Goal: Find contact information: Find contact information

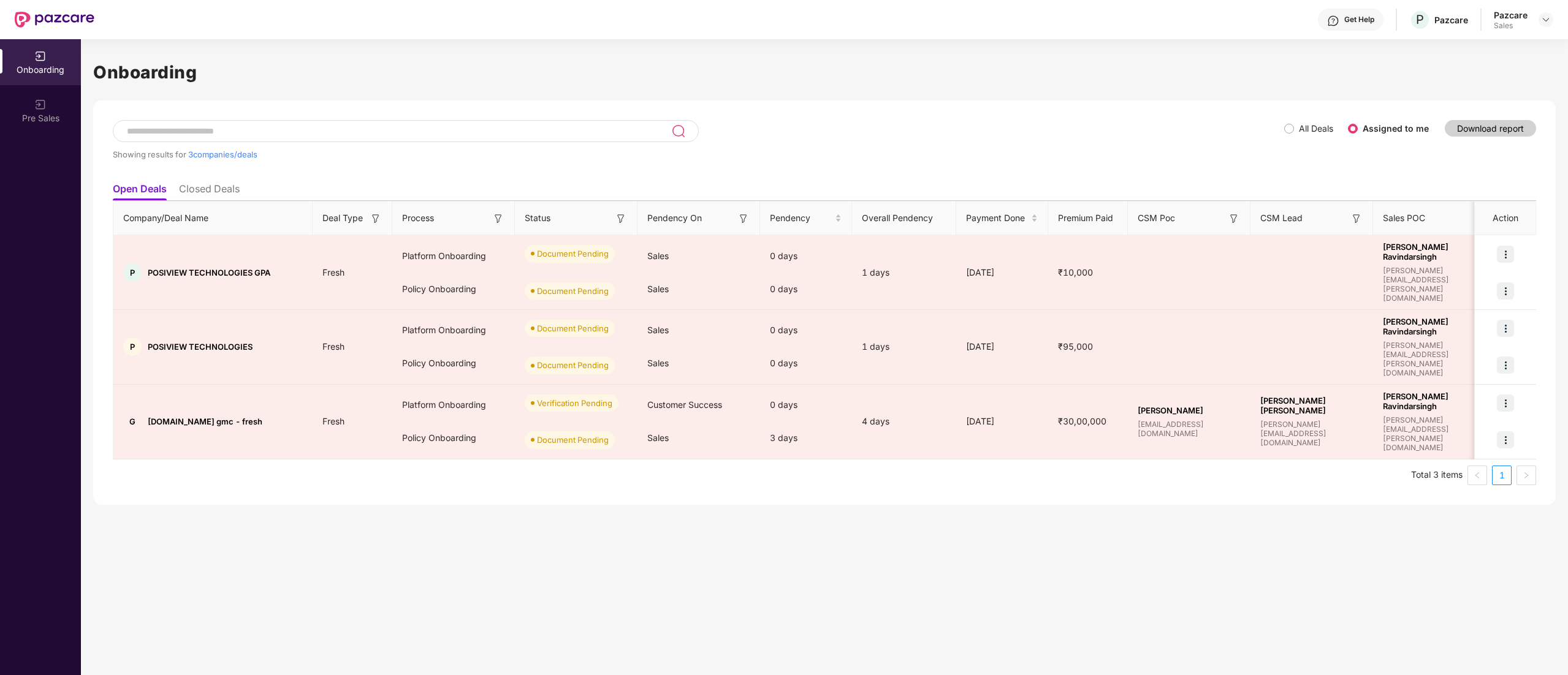
scroll to position [0, 1]
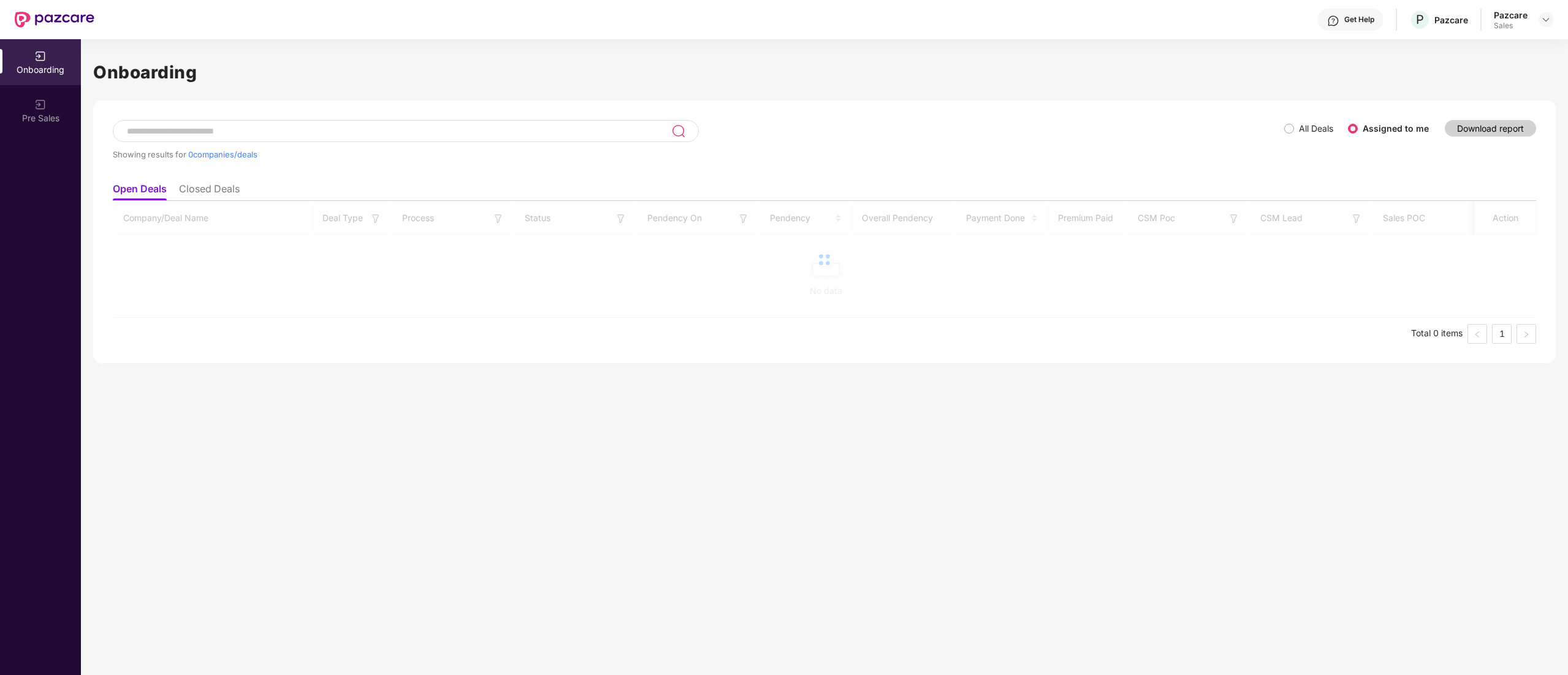
scroll to position [0, 1]
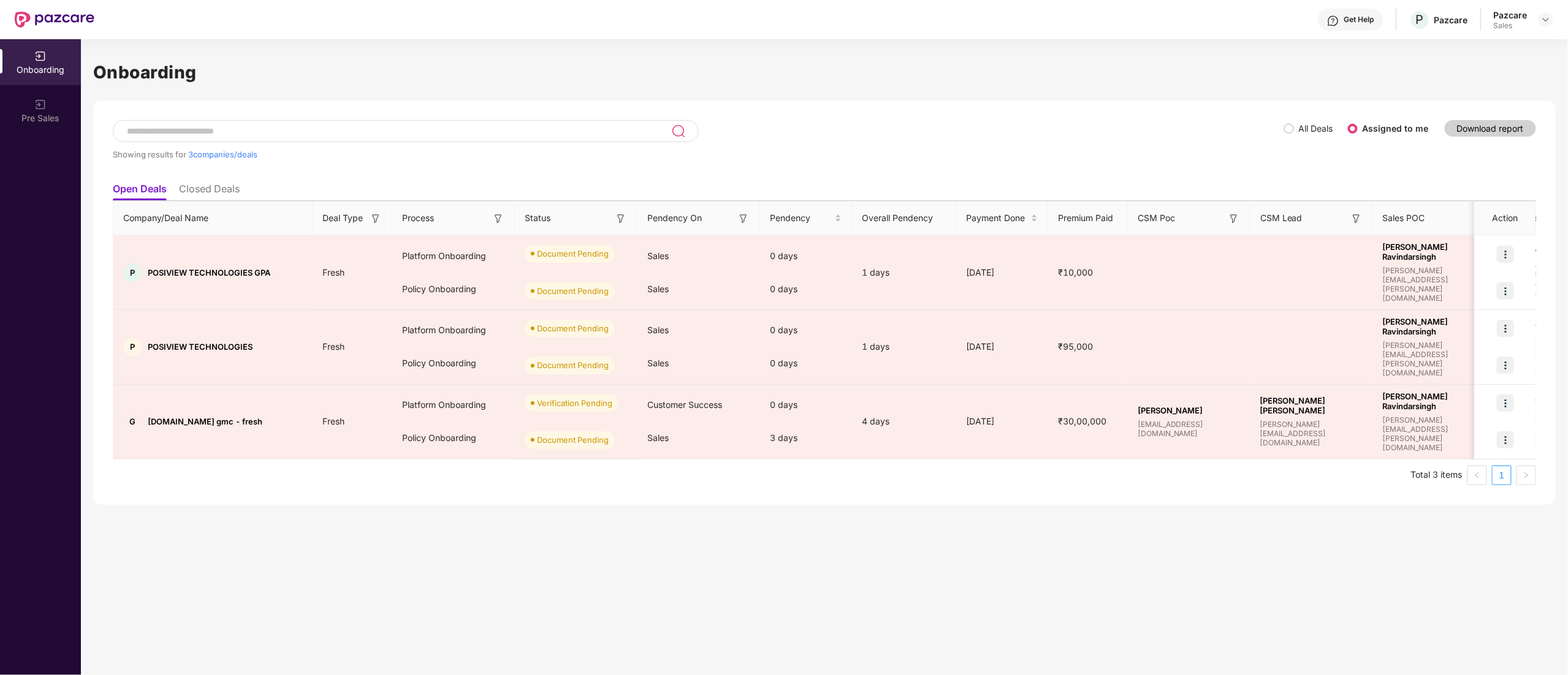
click at [522, 473] on ul "Total 3 items 1" at bounding box center [824, 475] width 1423 height 20
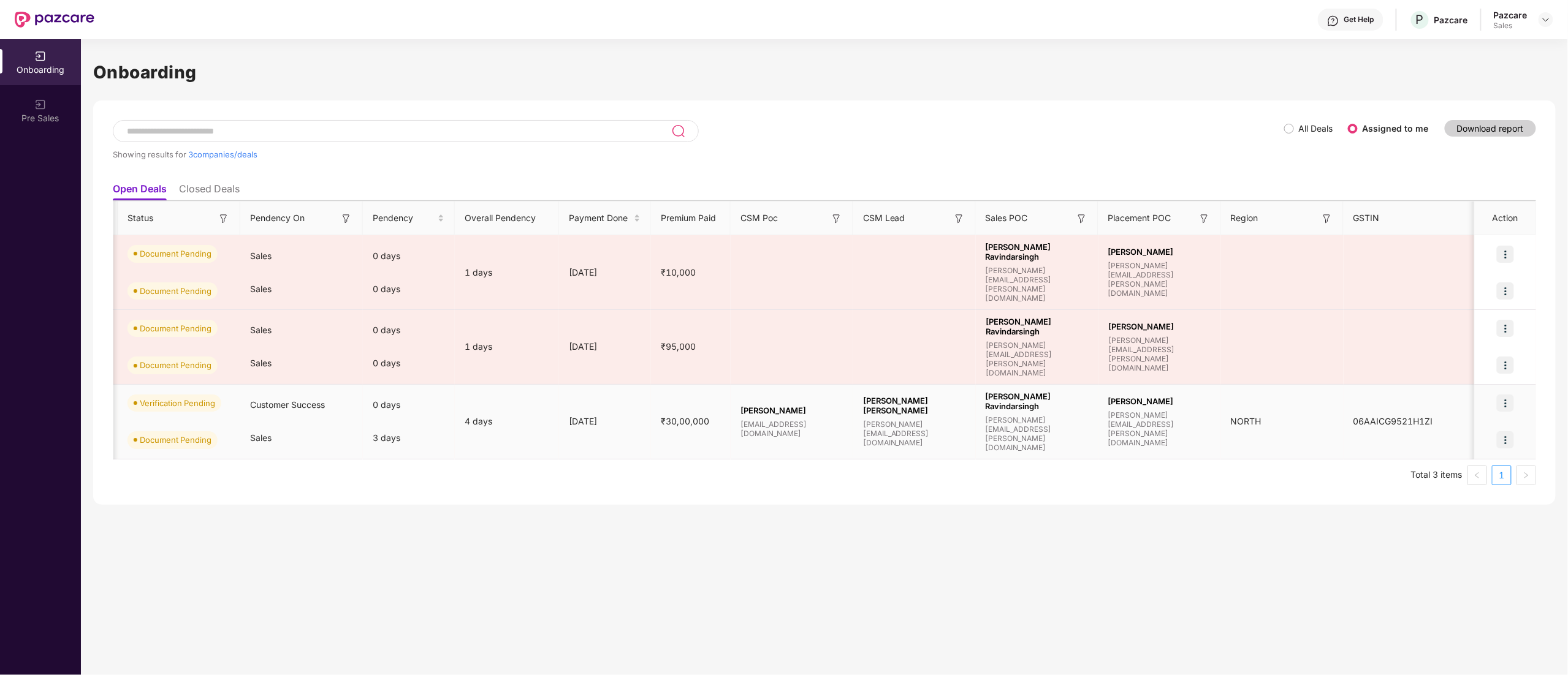
scroll to position [0, 400]
drag, startPoint x: 738, startPoint y: 428, endPoint x: 872, endPoint y: 422, distance: 134.1
click at [872, 422] on tr "G [DOMAIN_NAME] gmc - fresh Fresh Platform Onboarding Policy Onboarding Verific…" at bounding box center [625, 423] width 1823 height 75
click at [872, 415] on span "[PERSON_NAME] [PERSON_NAME]" at bounding box center [912, 406] width 103 height 20
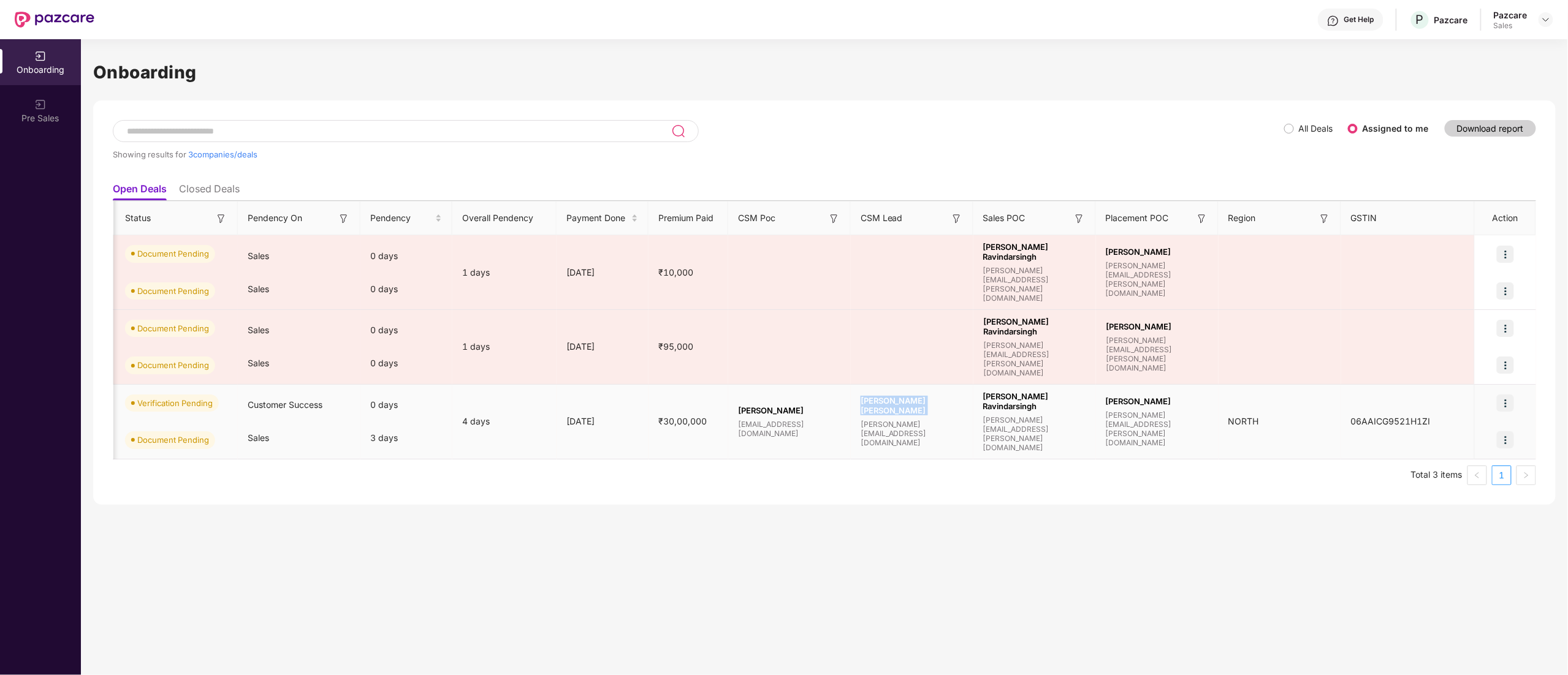
click at [872, 415] on span "[PERSON_NAME] [PERSON_NAME]" at bounding box center [912, 406] width 103 height 20
click at [885, 434] on span "[PERSON_NAME][EMAIL_ADDRESS][DOMAIN_NAME]" at bounding box center [912, 434] width 103 height 28
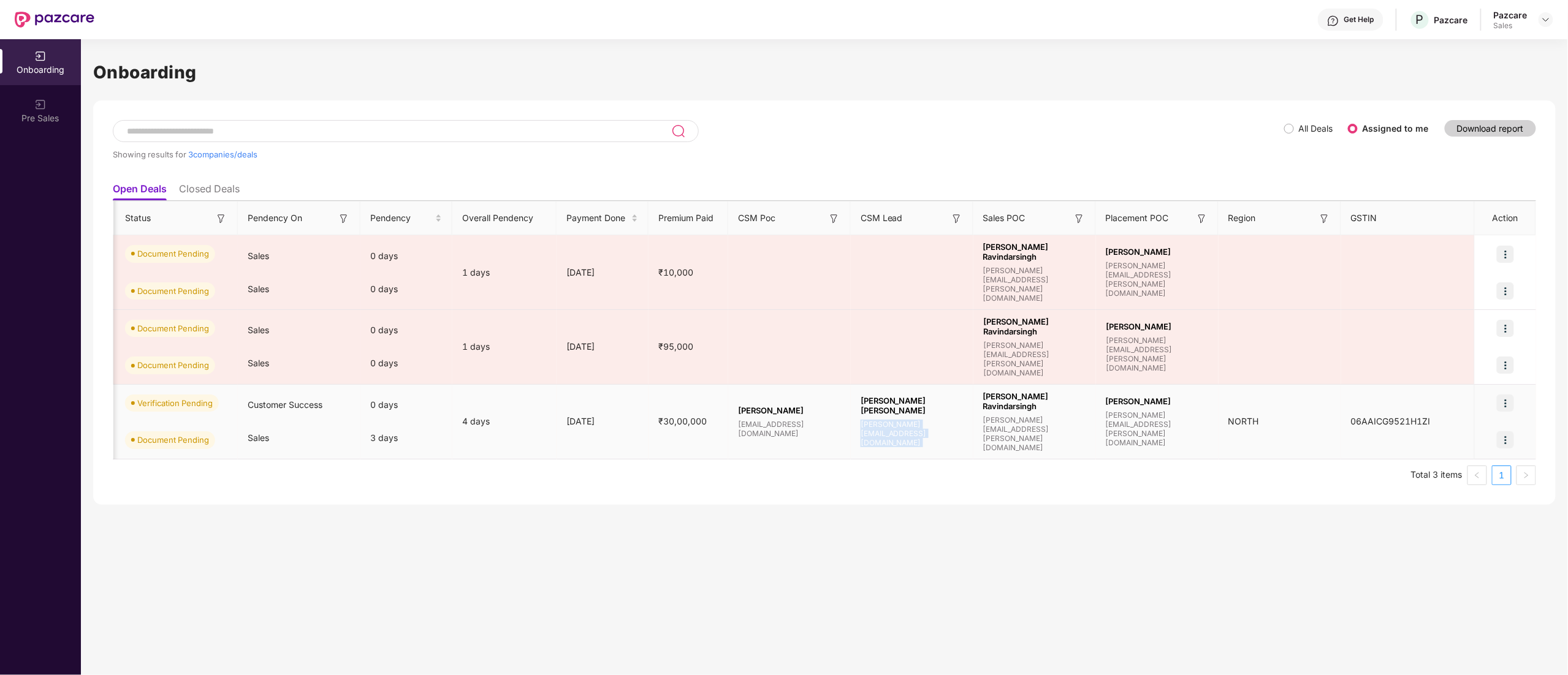
click at [885, 434] on span "[PERSON_NAME][EMAIL_ADDRESS][DOMAIN_NAME]" at bounding box center [912, 434] width 103 height 28
copy span "[PERSON_NAME][EMAIL_ADDRESS][DOMAIN_NAME]"
